Goal: Transaction & Acquisition: Purchase product/service

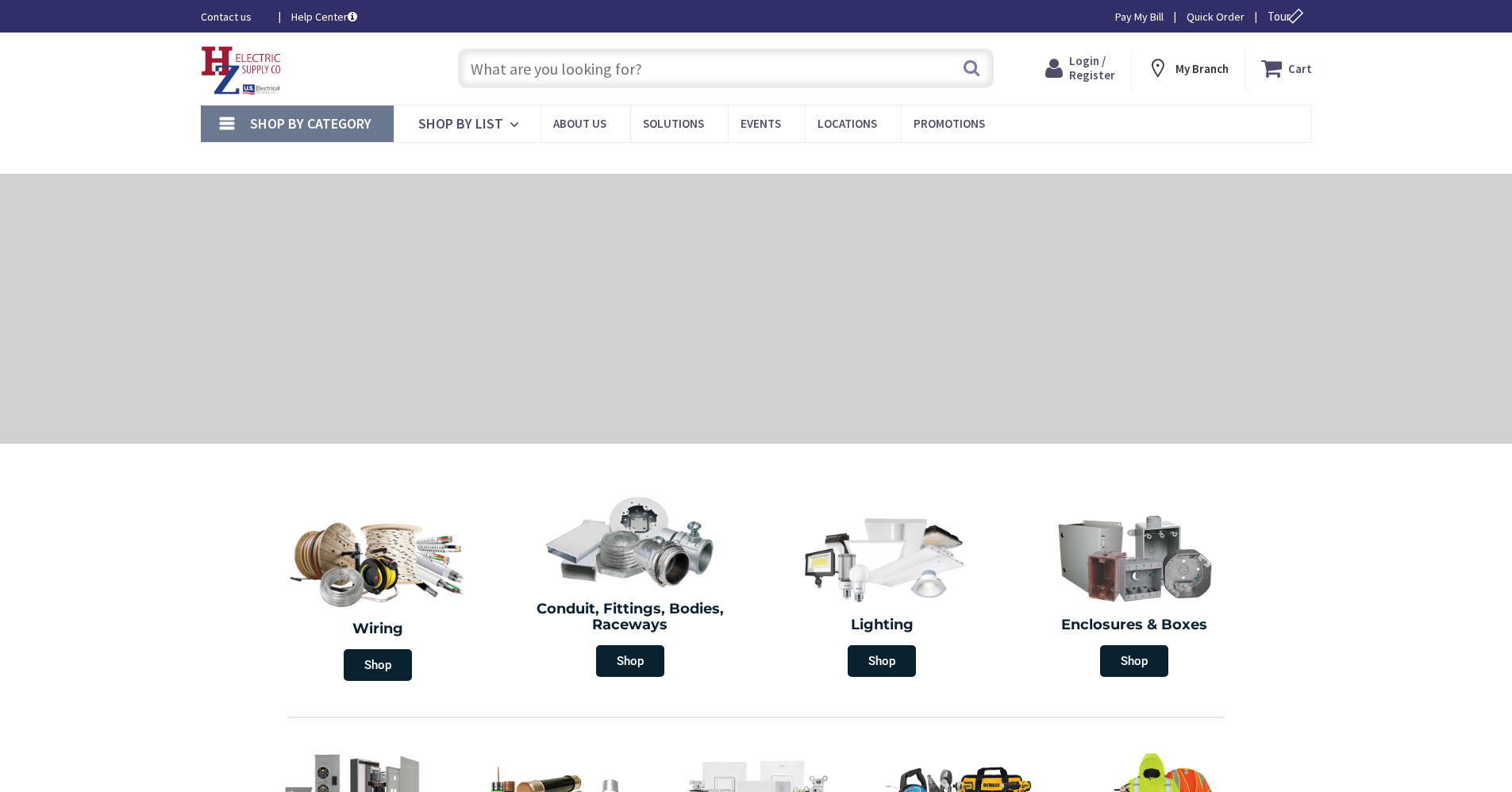
type input "Cauterskill Rd, [GEOGRAPHIC_DATA], [GEOGRAPHIC_DATA] 12414, [GEOGRAPHIC_DATA]"
click at [903, 69] on input "text" at bounding box center [726, 68] width 536 height 40
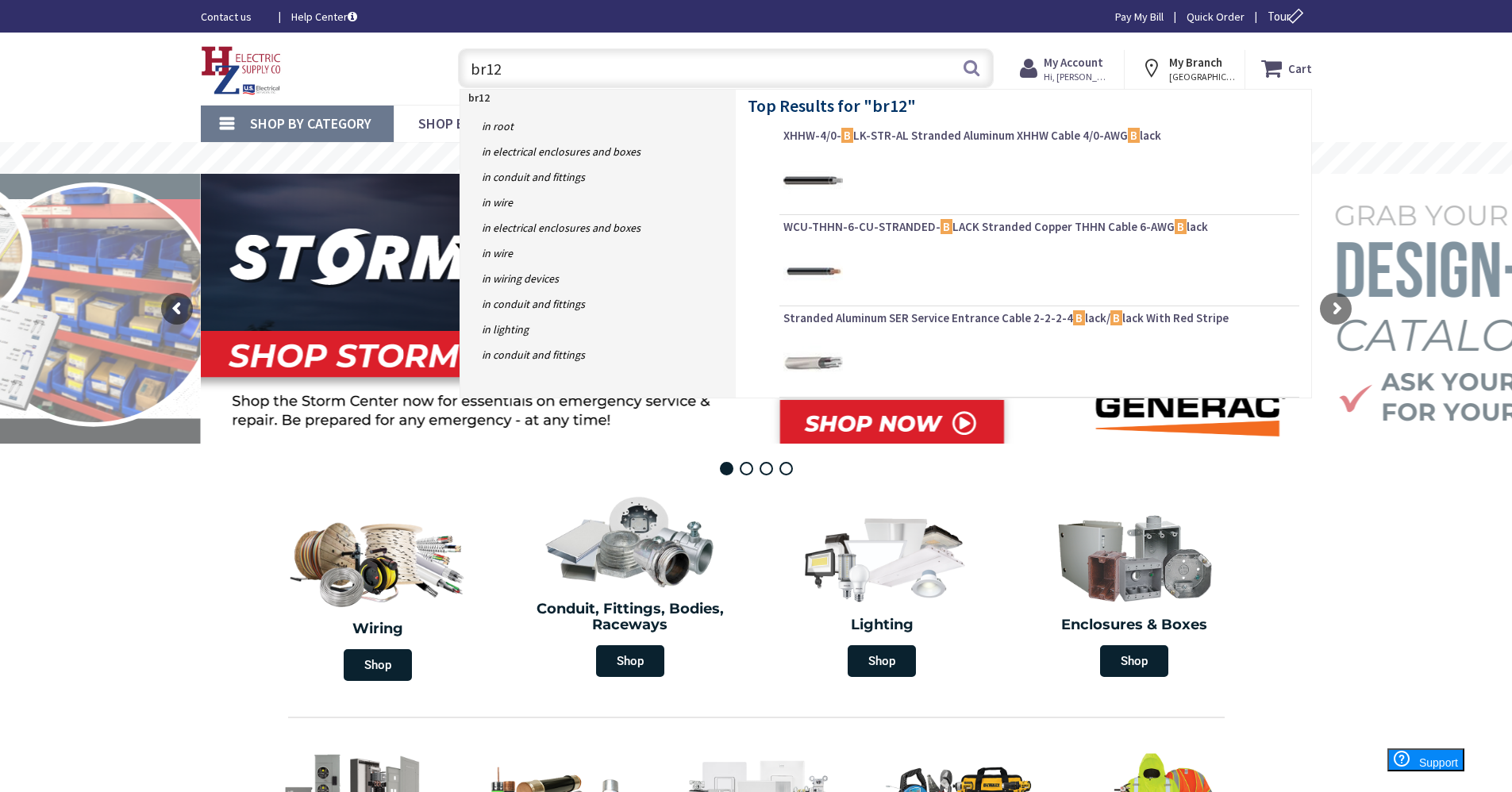
type input "br120"
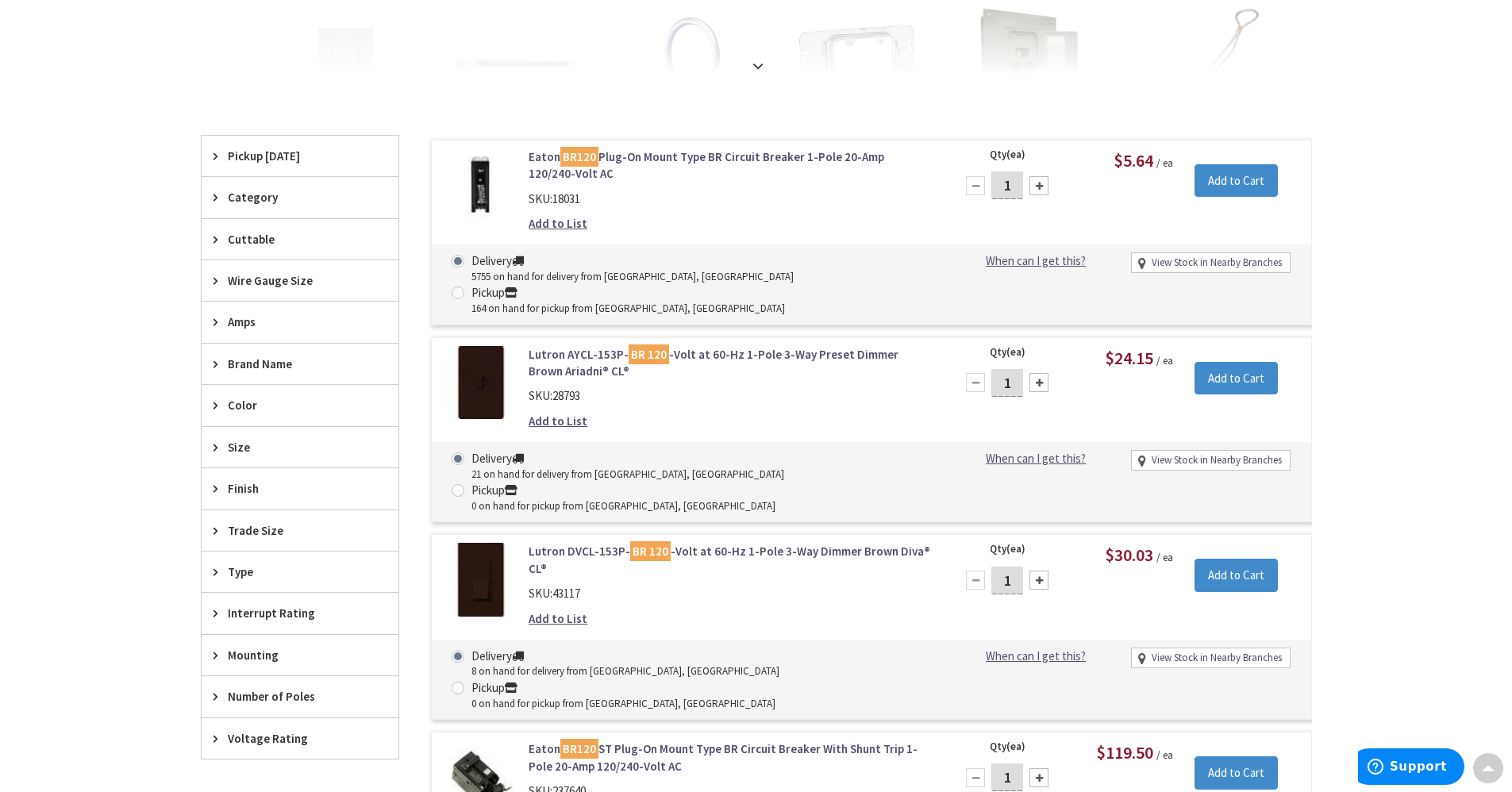
drag, startPoint x: 1009, startPoint y: 176, endPoint x: 971, endPoint y: 176, distance: 38.0
click at [971, 176] on div "1" at bounding box center [1007, 185] width 96 height 32
type input "2"
type input "30"
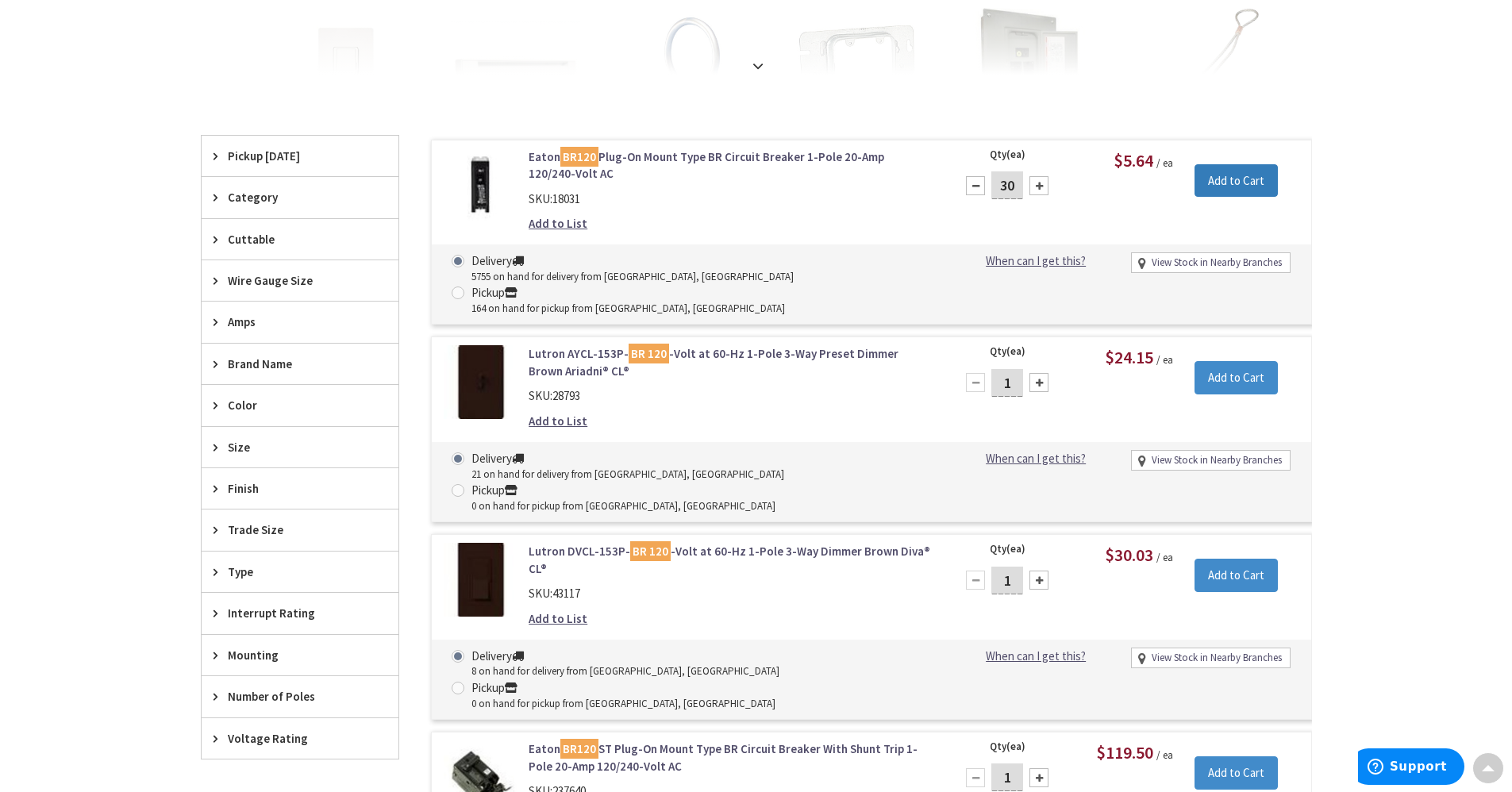
click at [1233, 186] on input "Add to Cart" at bounding box center [1236, 180] width 83 height 33
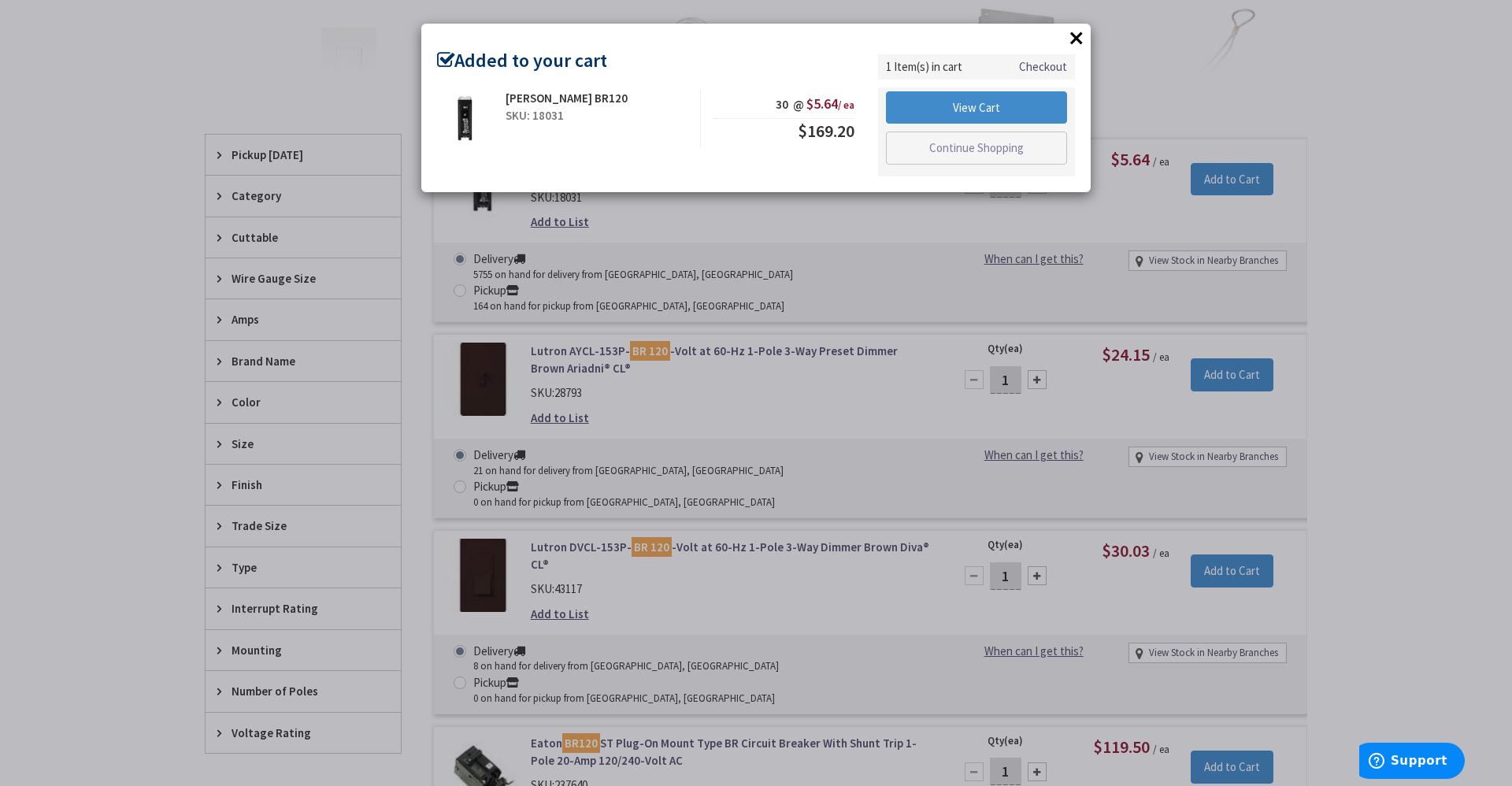
click at [1069, 41] on button "×" at bounding box center [1077, 37] width 24 height 23
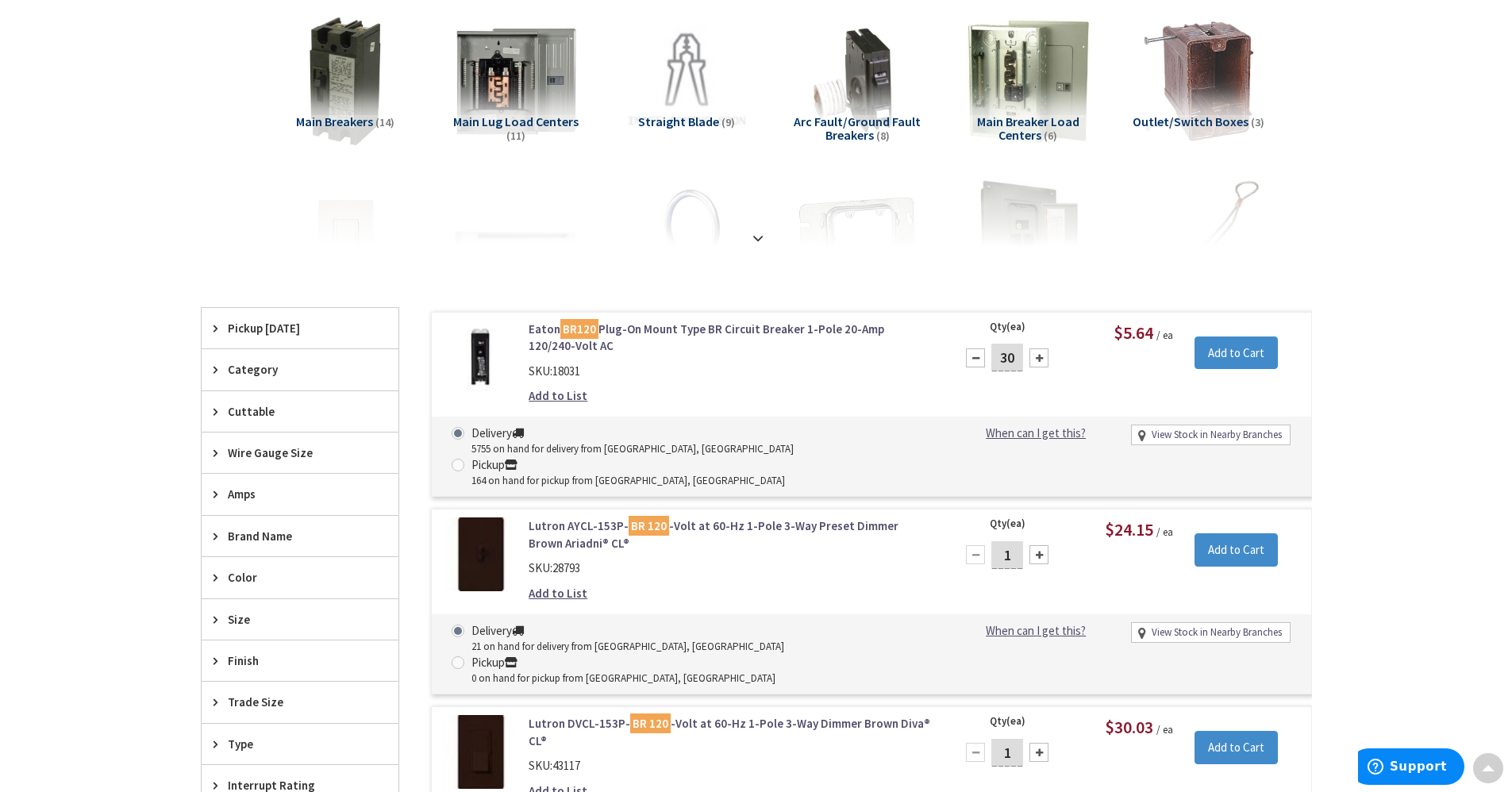
scroll to position [0, 0]
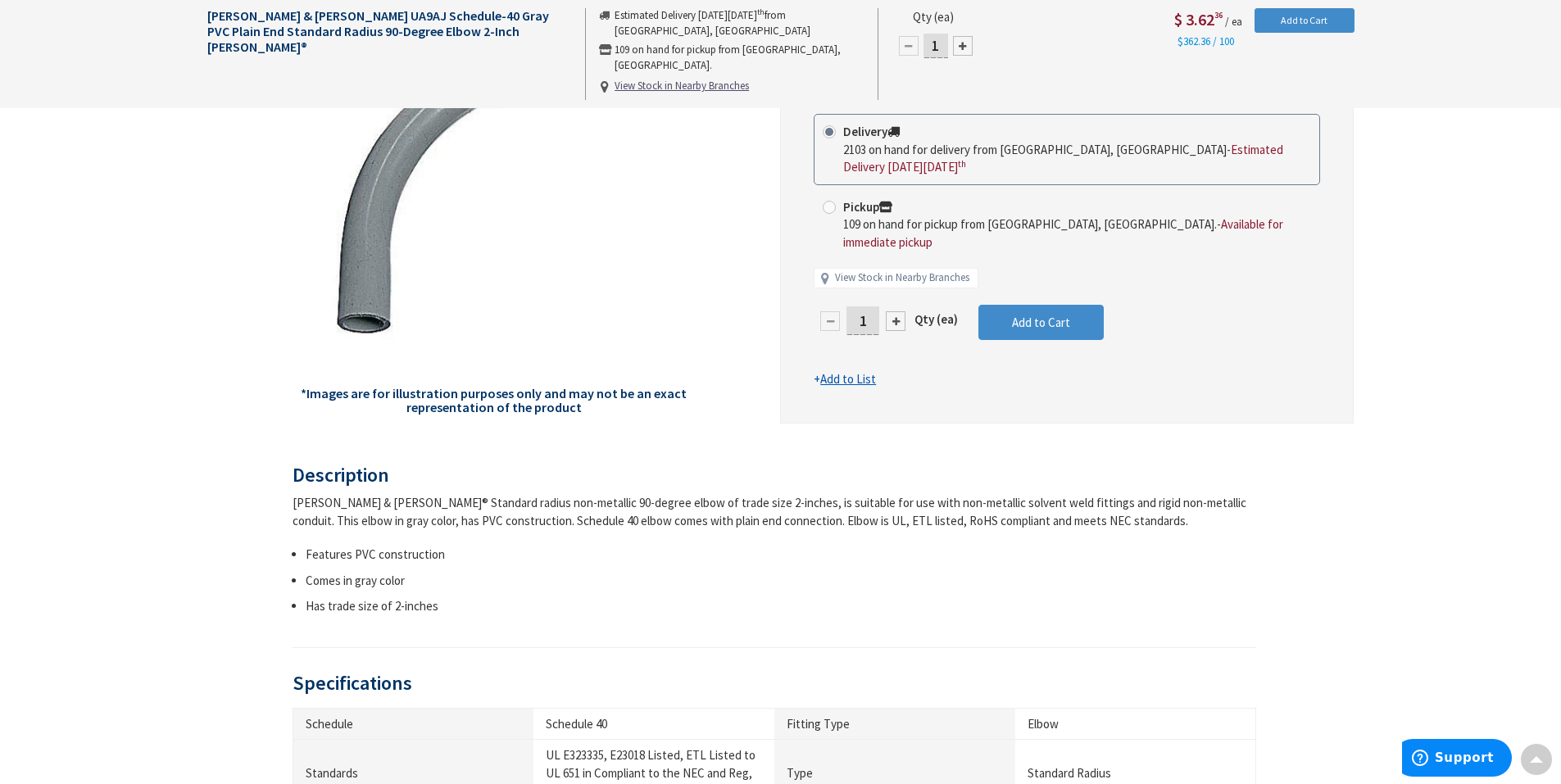
scroll to position [82, 0]
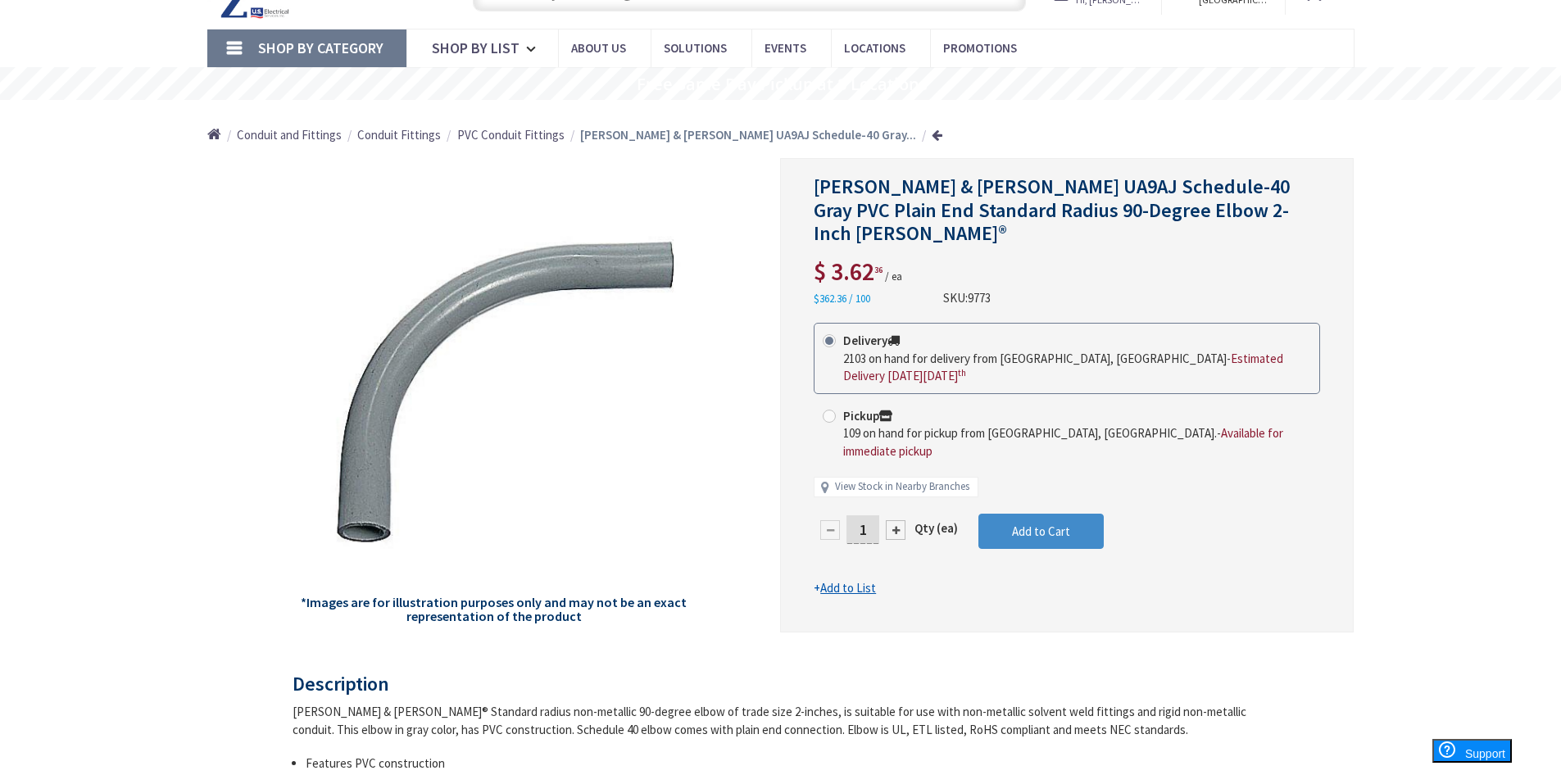
click at [874, 515] on input "1" at bounding box center [863, 529] width 33 height 29
type input "10"
click at [1052, 491] on form "This product is Discontinued Delivery 2103 on hand for delivery from Middletown…" at bounding box center [1067, 459] width 506 height 274
click at [1052, 524] on span "Add to Cart" at bounding box center [1041, 531] width 58 height 15
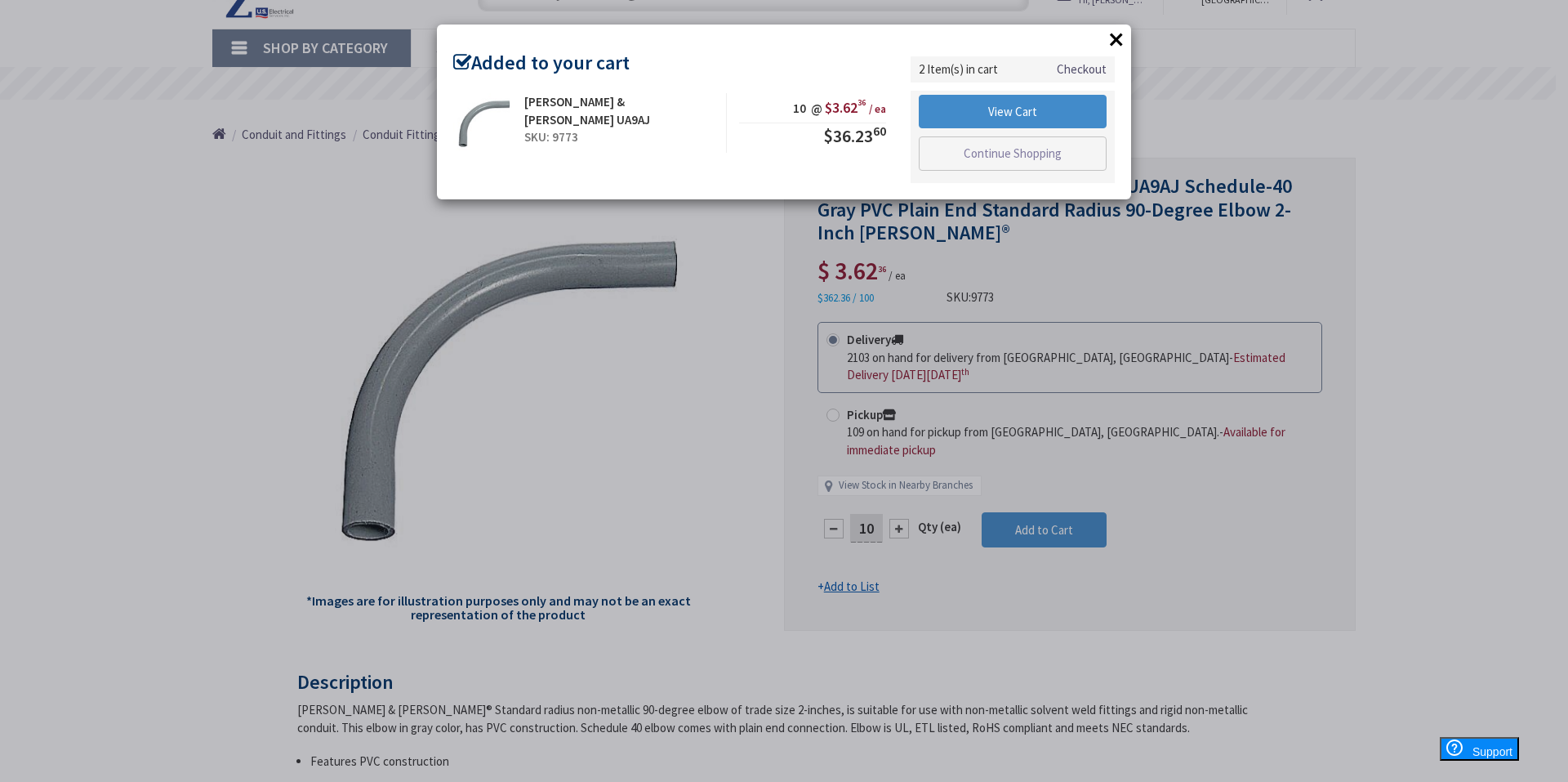
drag, startPoint x: 1122, startPoint y: 34, endPoint x: 1112, endPoint y: 29, distance: 11.2
click at [1122, 35] on button "×" at bounding box center [1117, 39] width 24 height 24
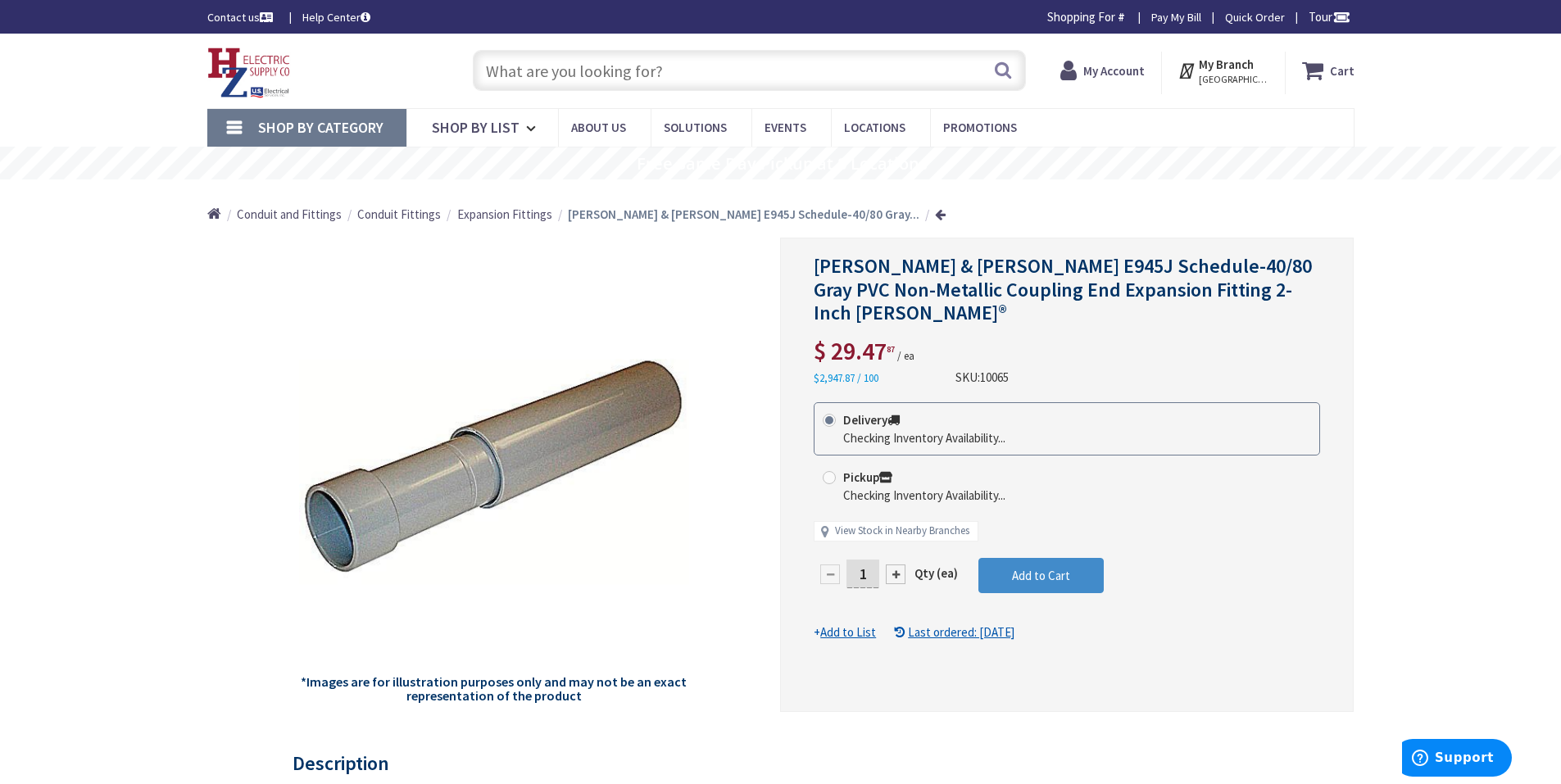
click at [864, 560] on input "1" at bounding box center [863, 574] width 33 height 29
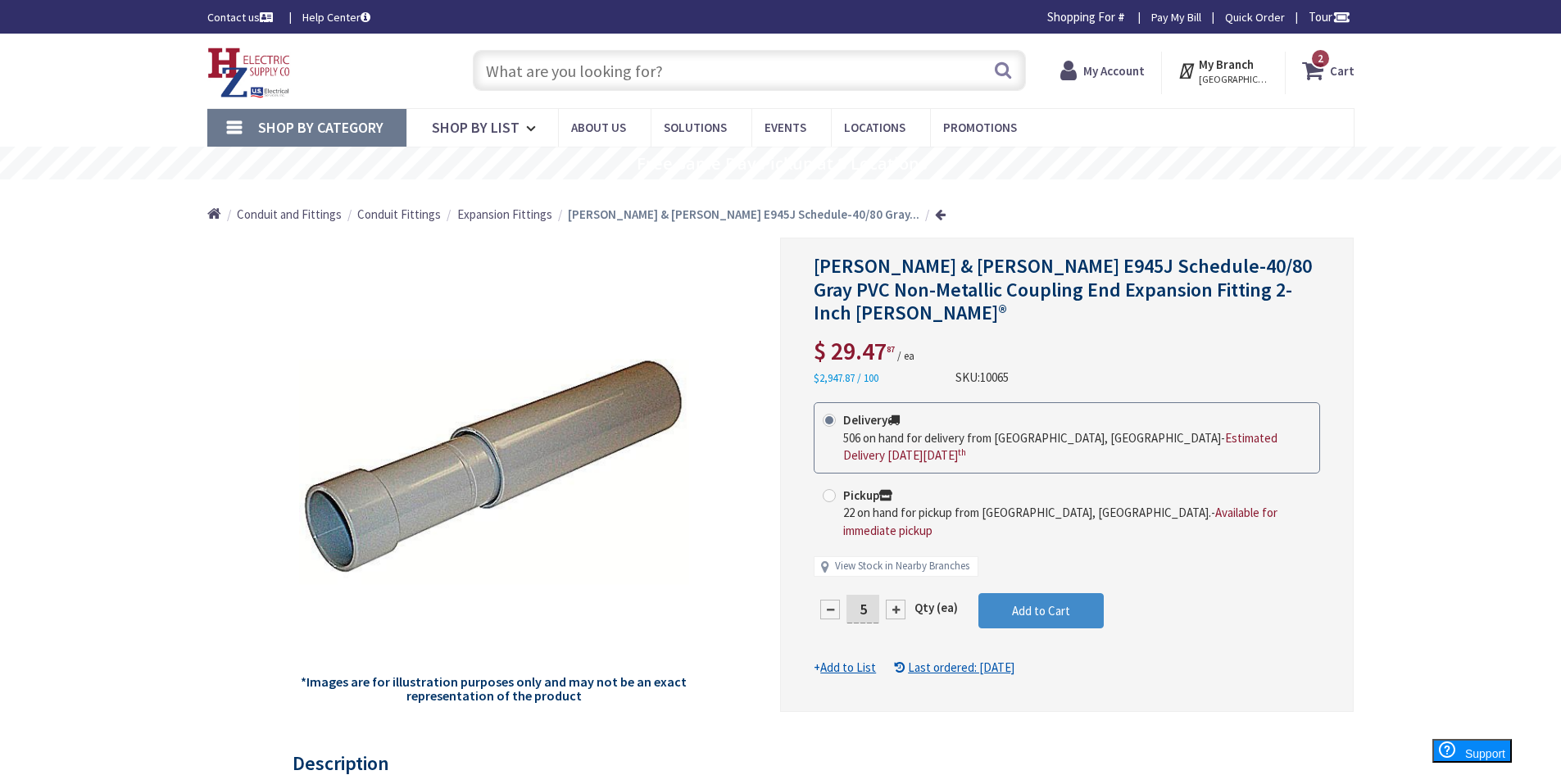
type input "5"
click at [1063, 546] on div "Delivery 506 on hand for delivery from Middletown, CT - Estimated Delivery on T…" at bounding box center [1067, 497] width 506 height 190
click at [1063, 556] on div at bounding box center [1067, 475] width 572 height 473
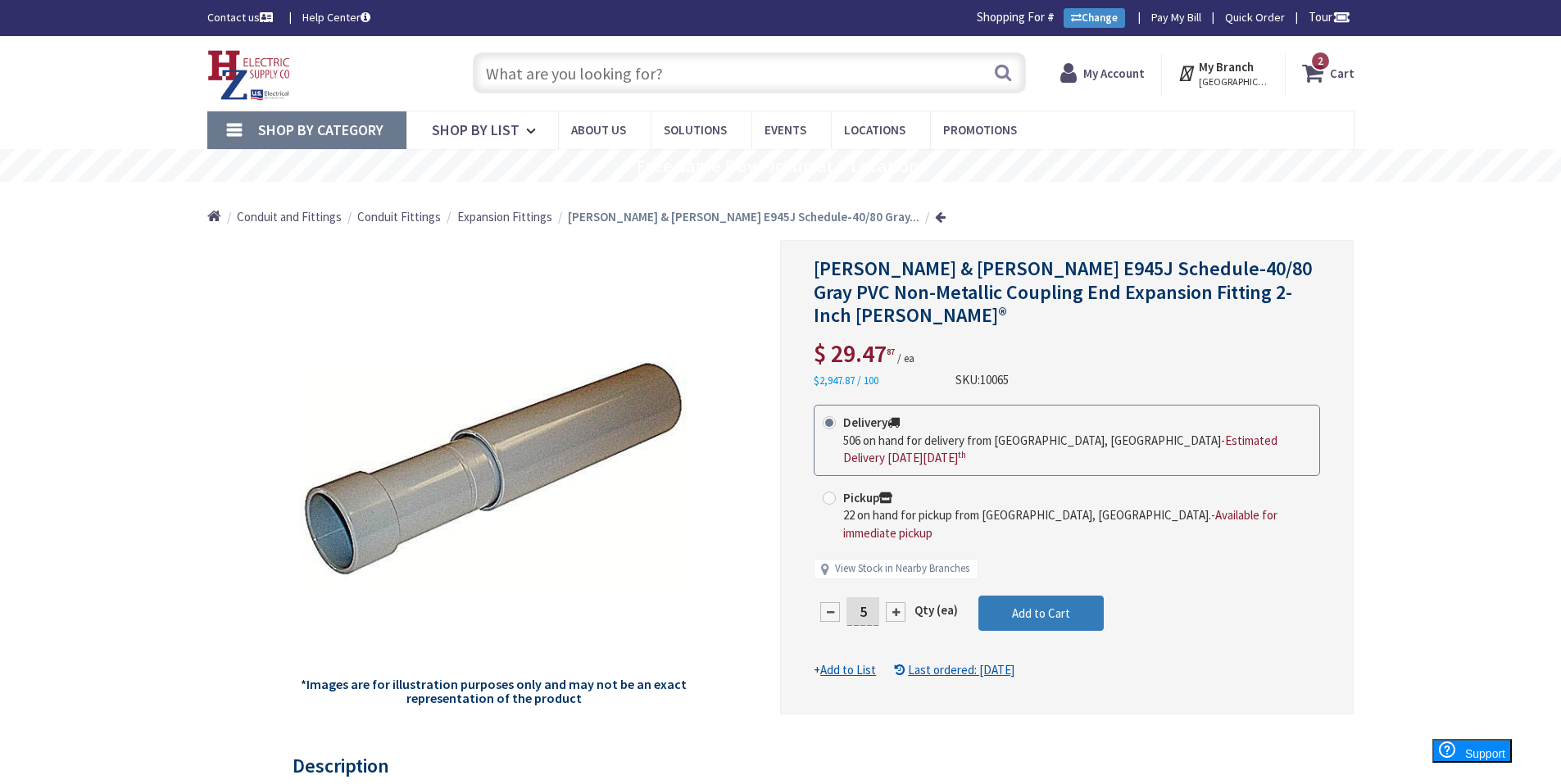
click at [1071, 595] on button "Add to Cart" at bounding box center [1041, 613] width 126 height 36
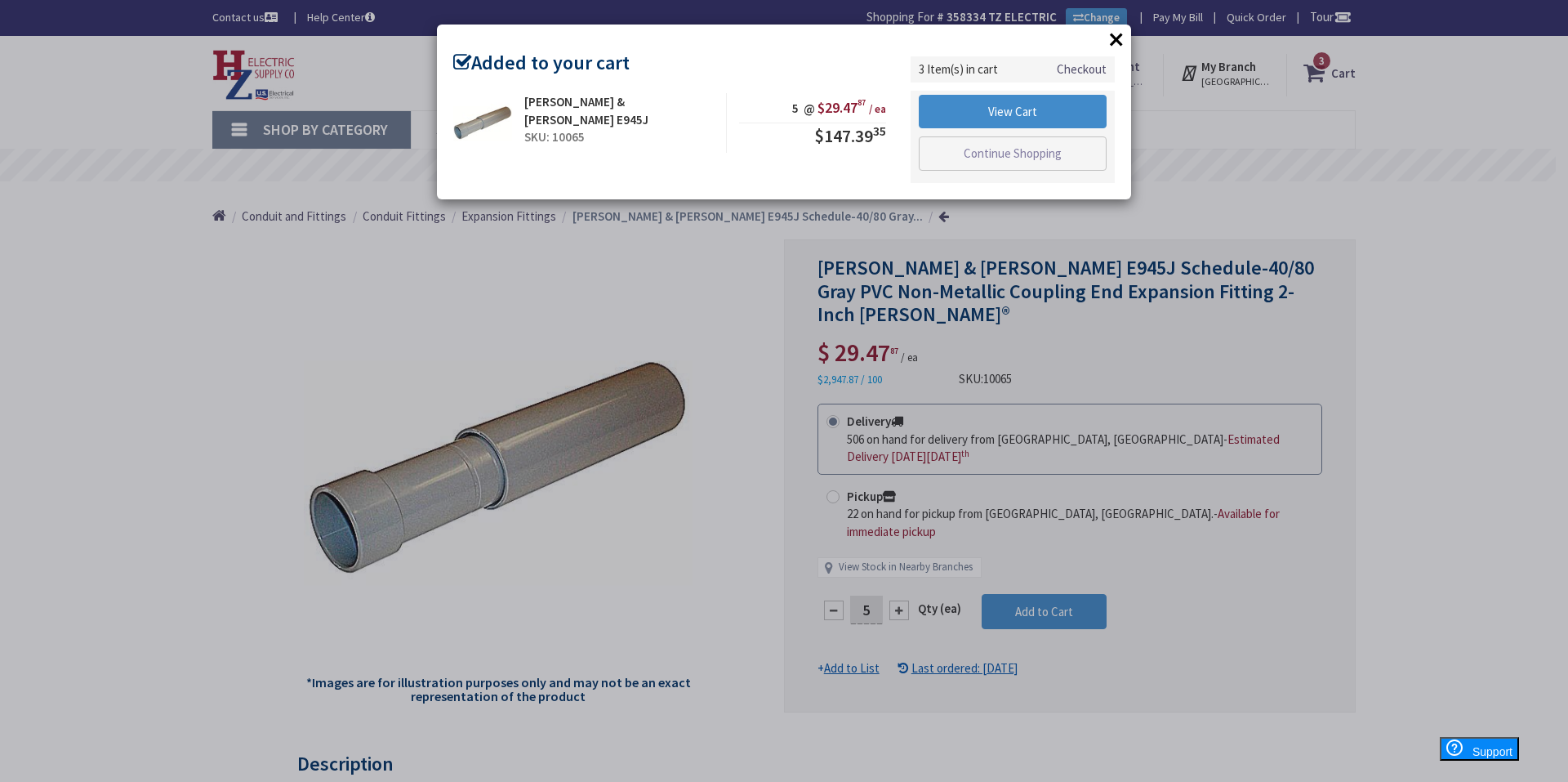
click at [1119, 40] on button "×" at bounding box center [1117, 39] width 24 height 24
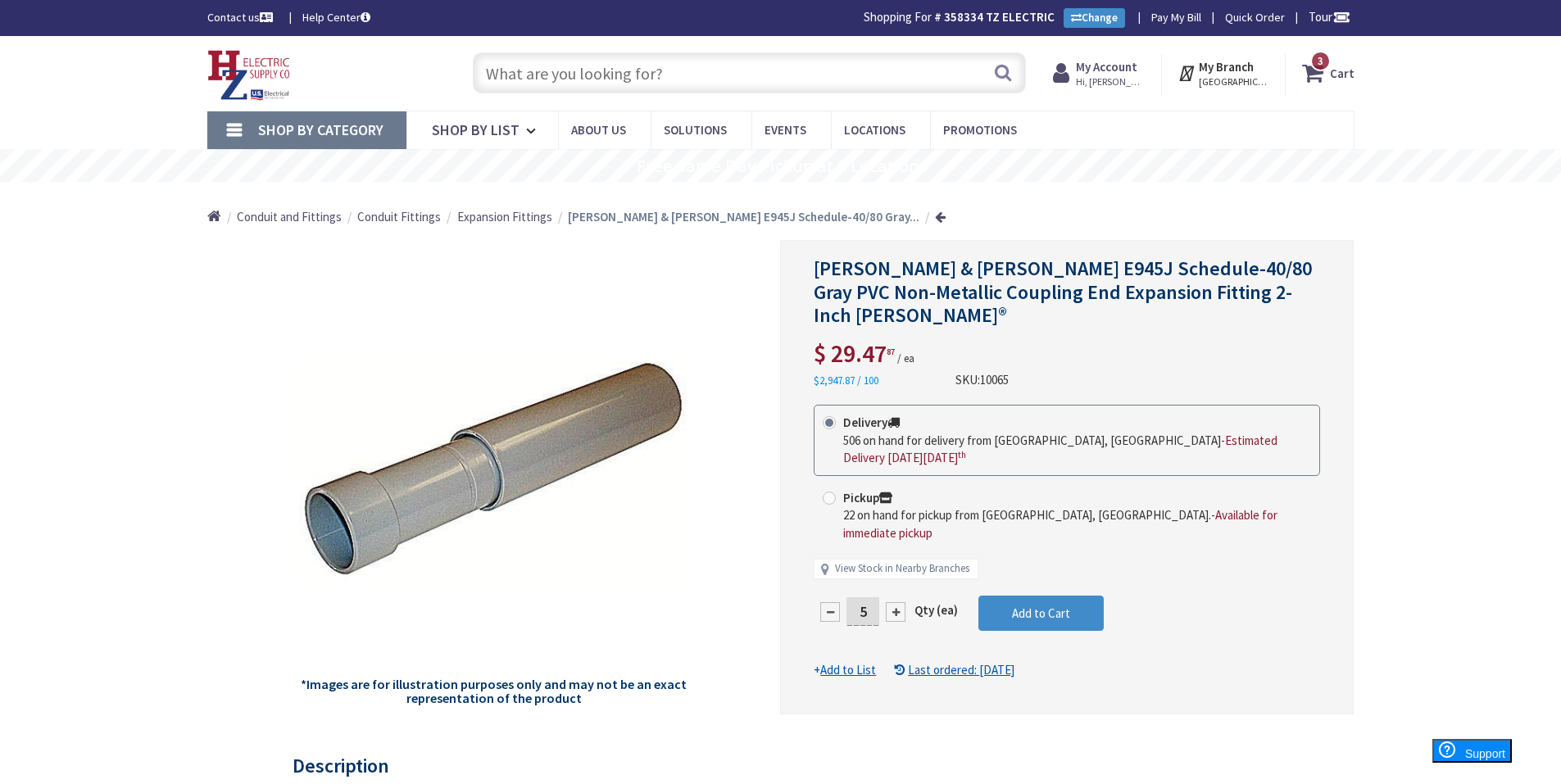
click at [1329, 76] on icon at bounding box center [1316, 72] width 28 height 30
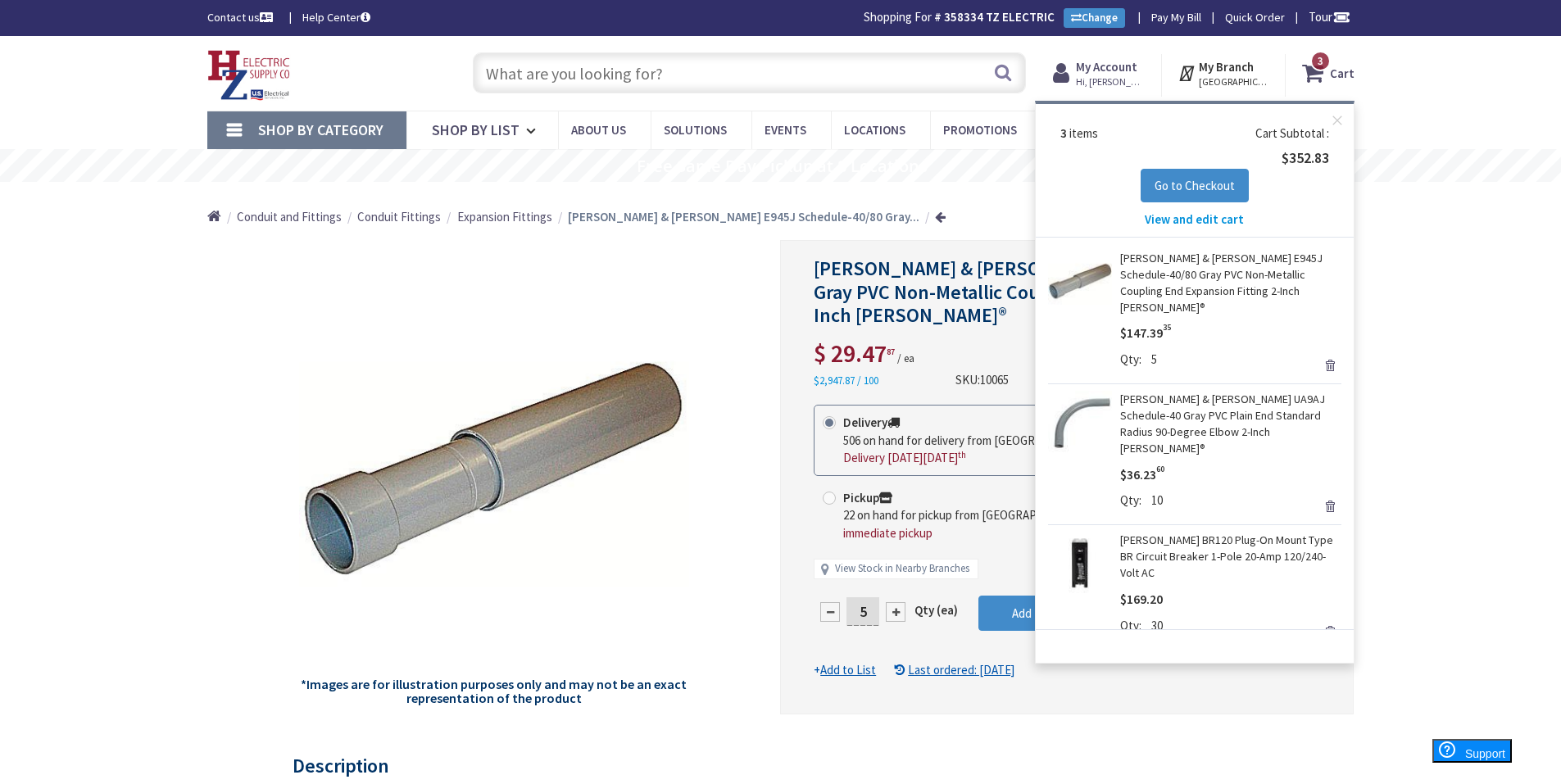
click at [1189, 221] on span "View and edit cart" at bounding box center [1194, 219] width 100 height 15
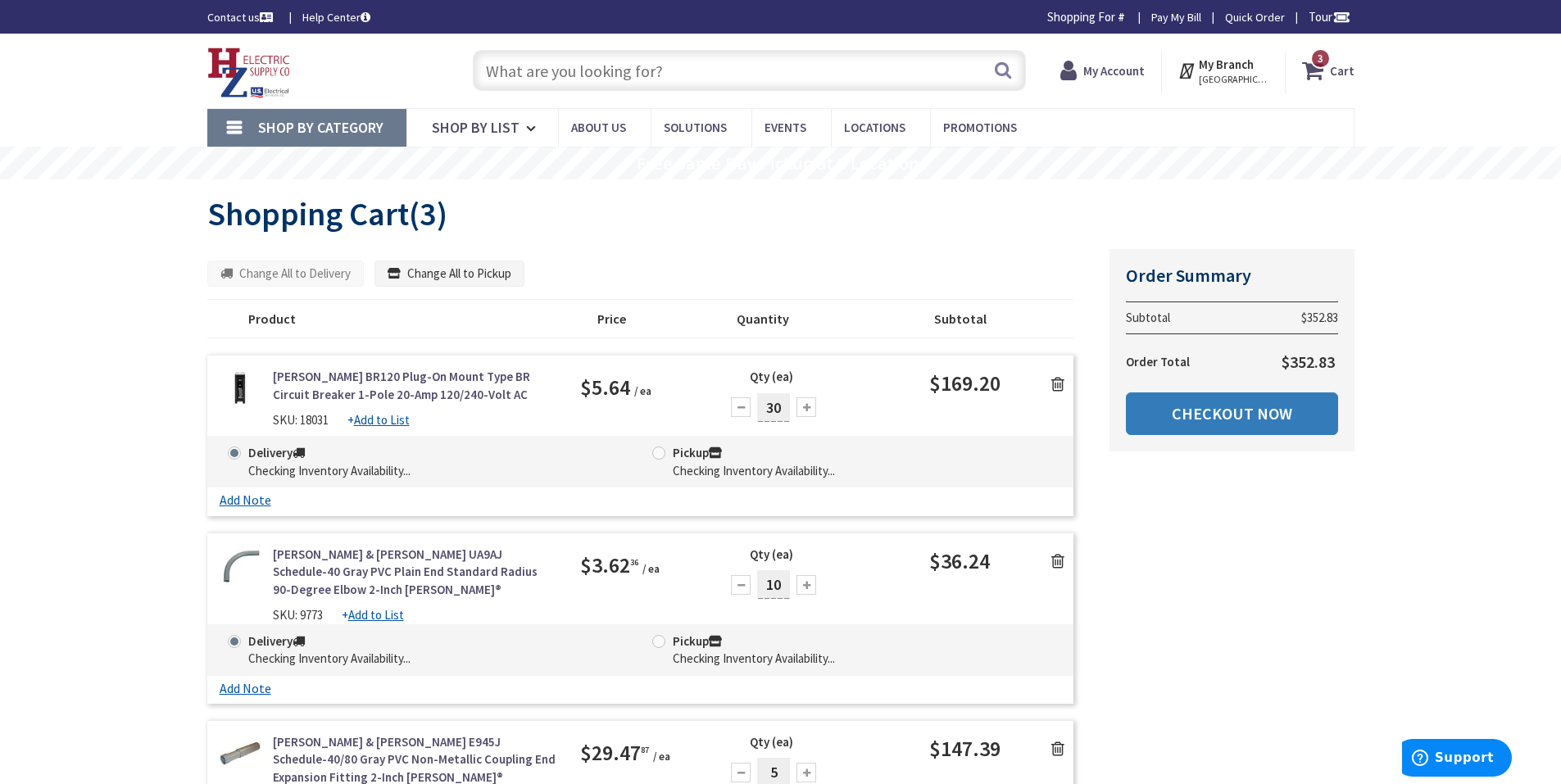
click at [1262, 407] on link "Checkout Now" at bounding box center [1232, 413] width 213 height 43
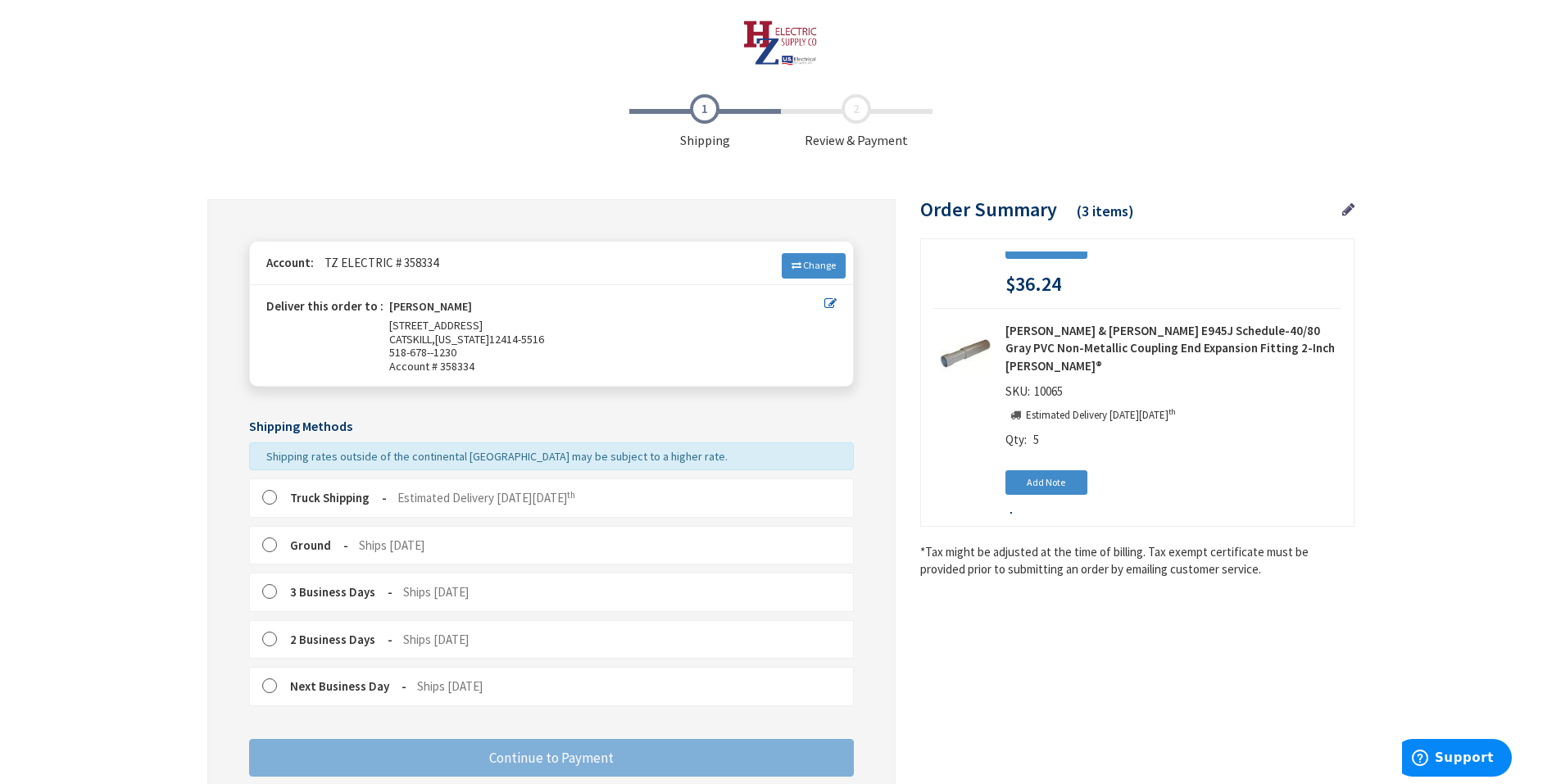
scroll to position [397, 0]
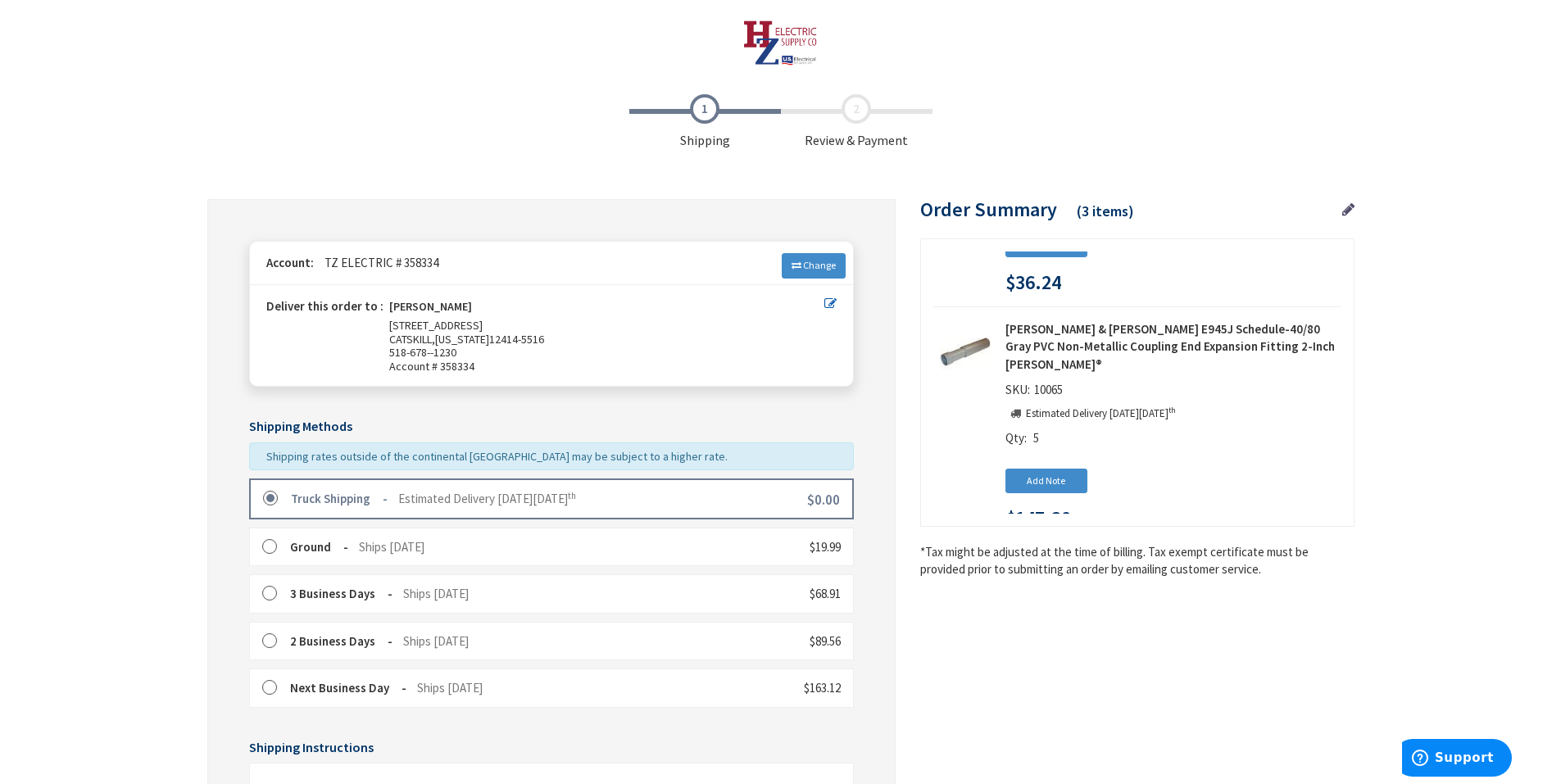
click at [576, 498] on span "Estimated Delivery [DATE][DATE]" at bounding box center [487, 498] width 178 height 15
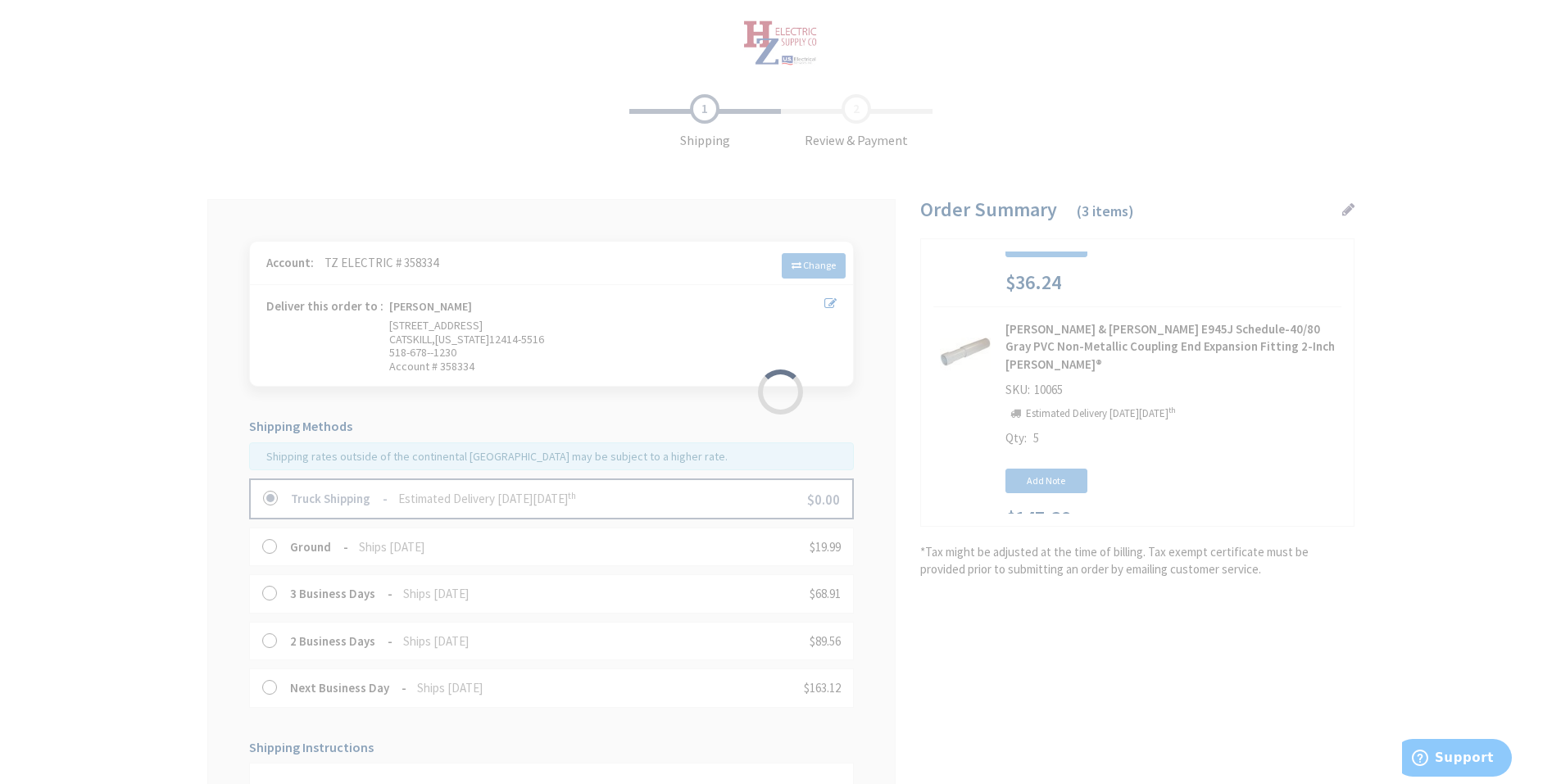
scroll to position [328, 0]
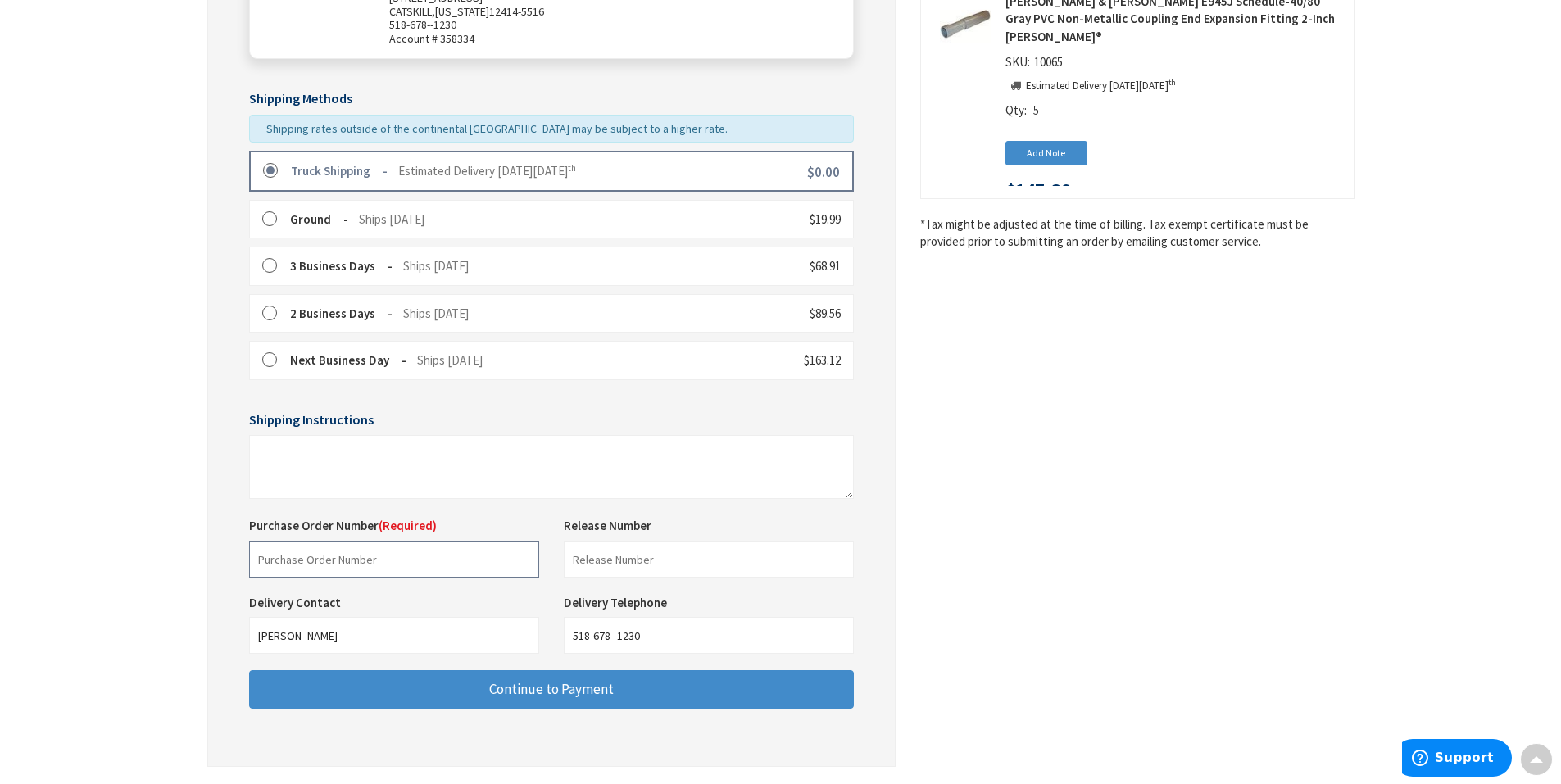
click at [444, 562] on input "text" at bounding box center [394, 559] width 290 height 37
type input "Shop Stock"
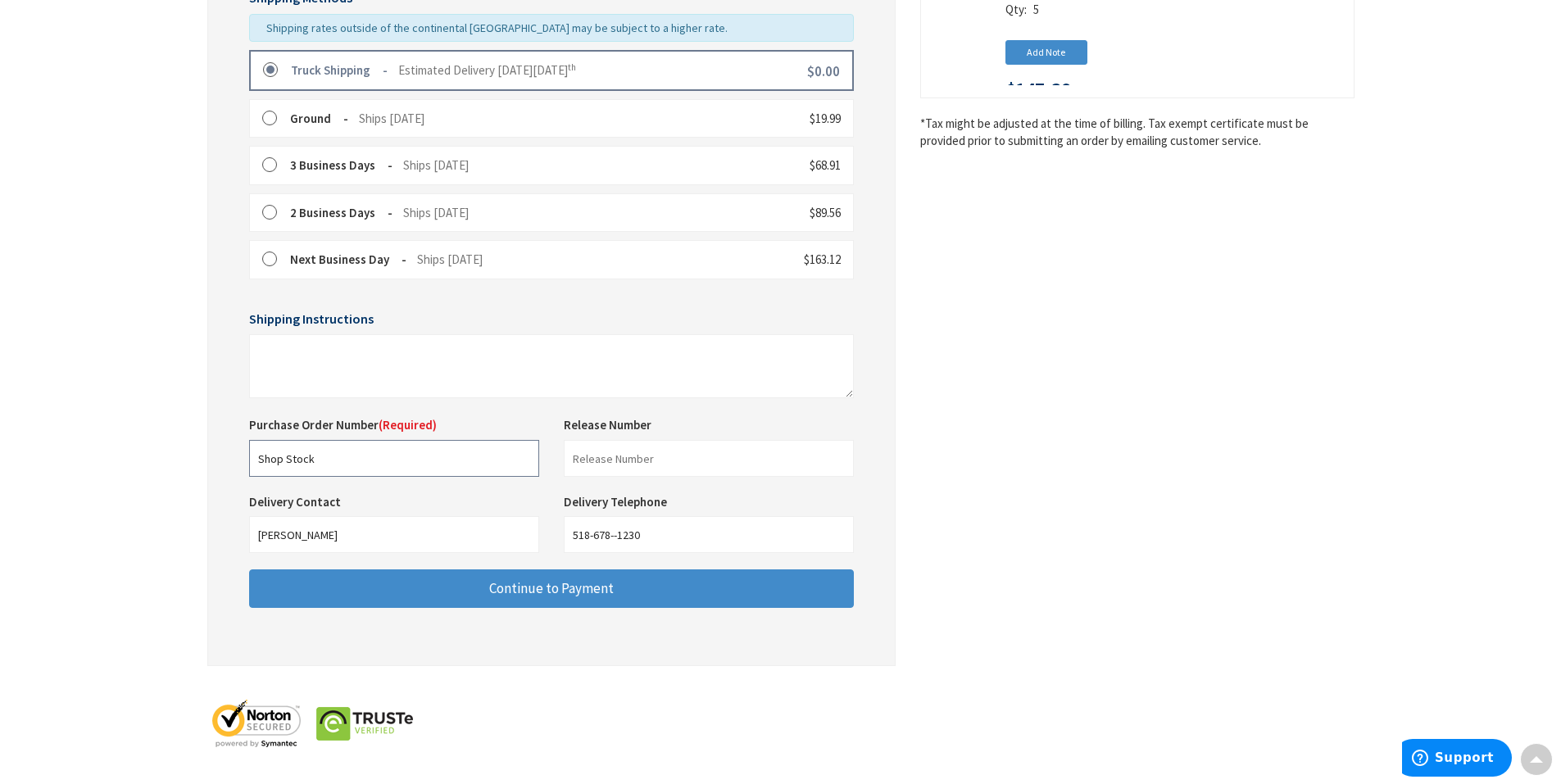
scroll to position [429, 0]
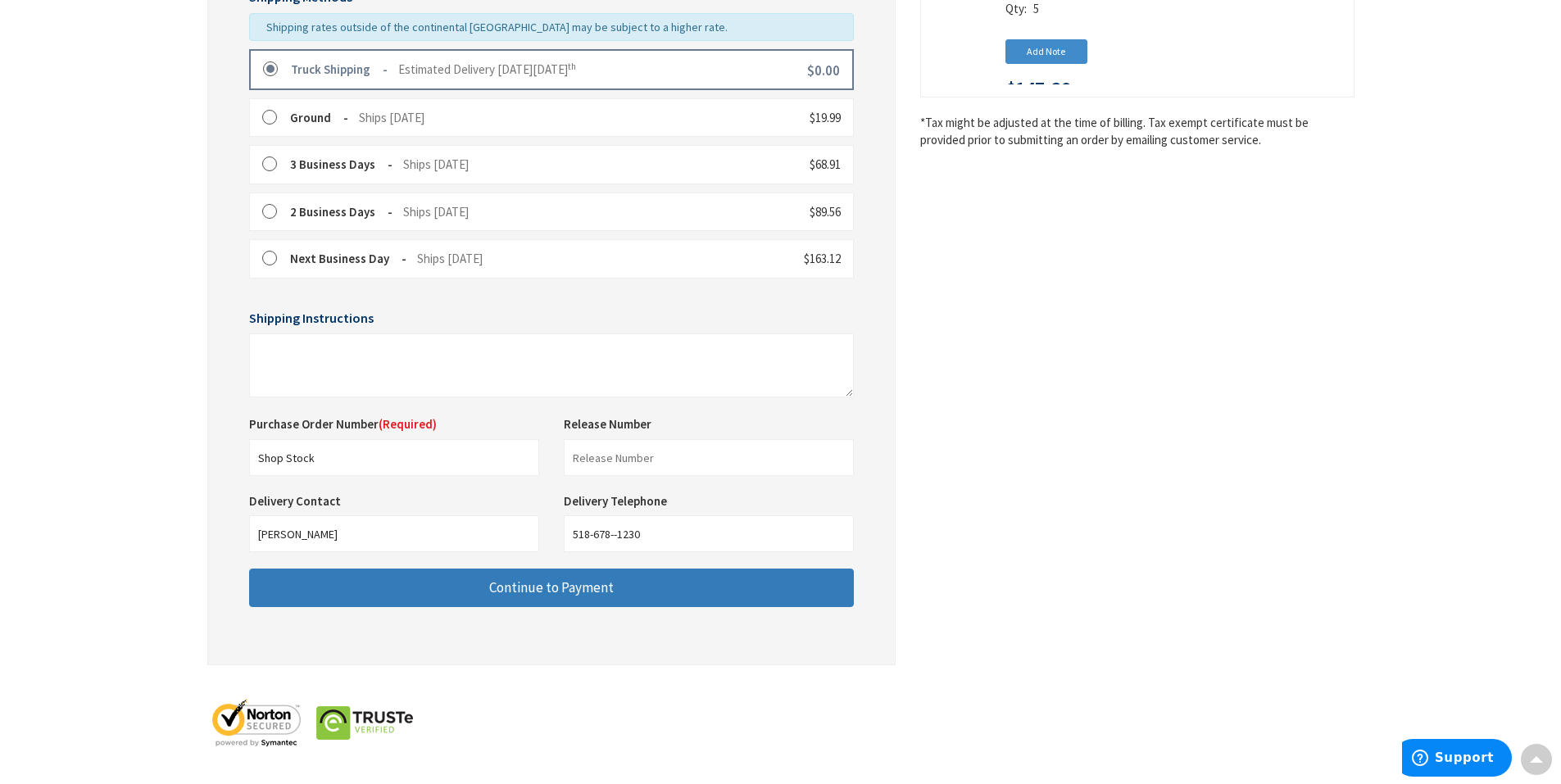
click at [443, 588] on button "Continue to Payment" at bounding box center [551, 588] width 605 height 39
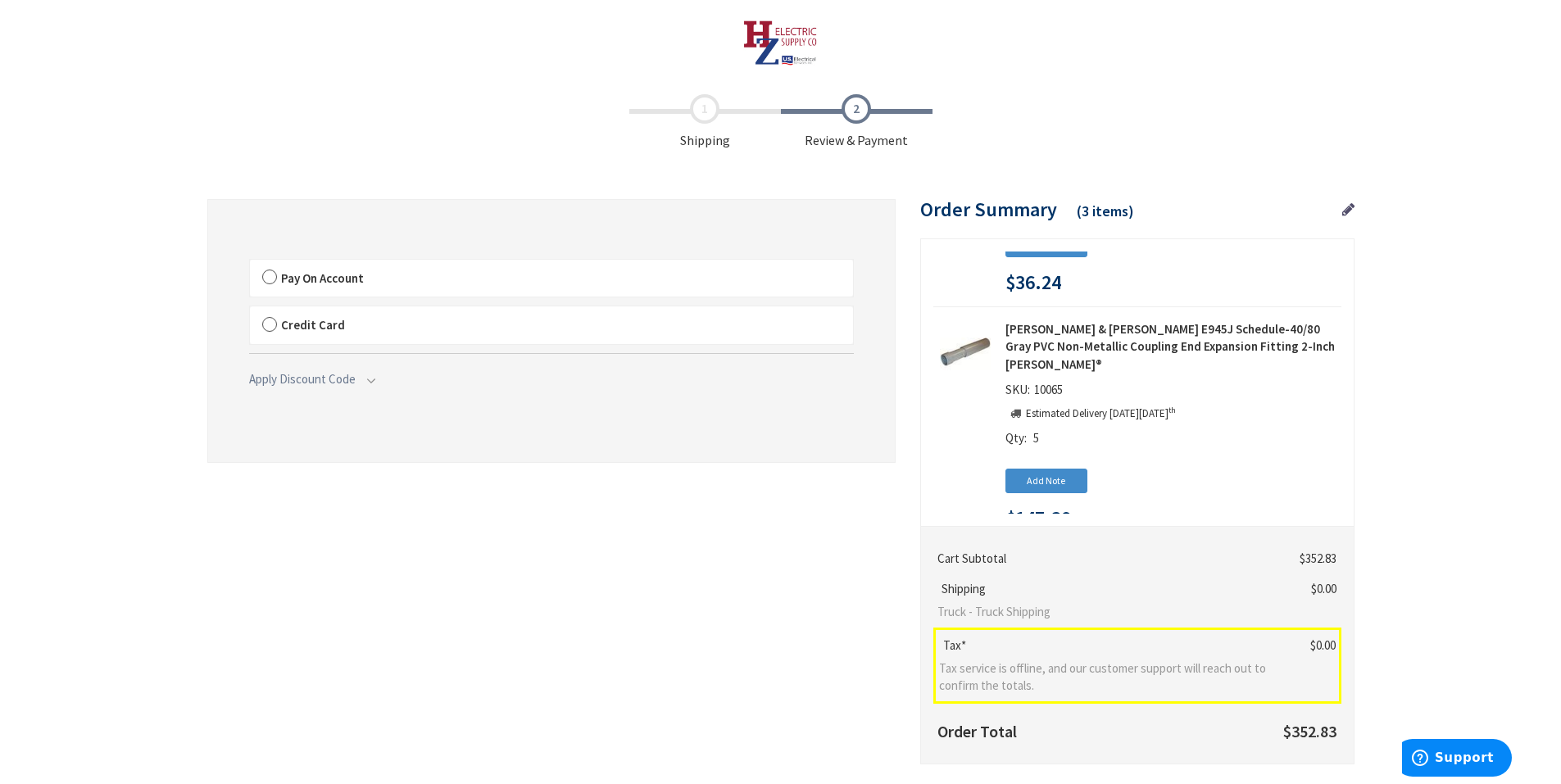
click at [541, 277] on label "Pay On Account" at bounding box center [551, 278] width 603 height 38
click at [250, 263] on input "Pay On Account" at bounding box center [250, 263] width 0 height 0
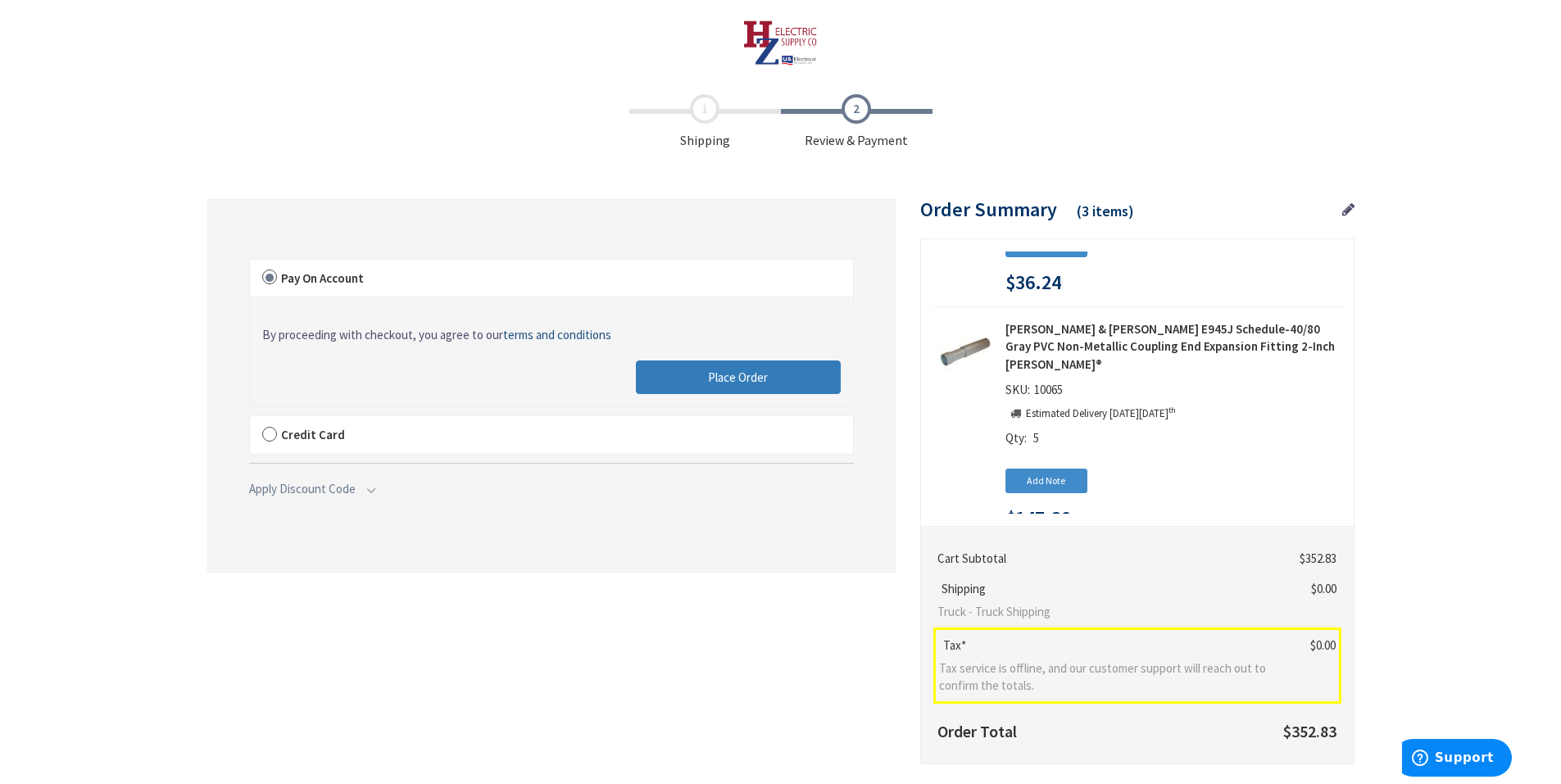
click at [662, 372] on button "Place Order" at bounding box center [738, 377] width 205 height 35
